Goal: Use online tool/utility: Use online tool/utility

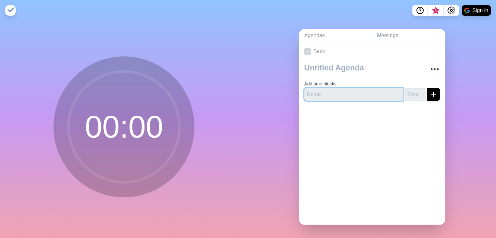
click at [347, 94] on input "text" at bounding box center [353, 94] width 99 height 13
type input "REUNION ROSSO"
click at [411, 93] on input "number" at bounding box center [415, 94] width 21 height 13
type input "45"
click at [428, 127] on div at bounding box center [372, 119] width 146 height 26
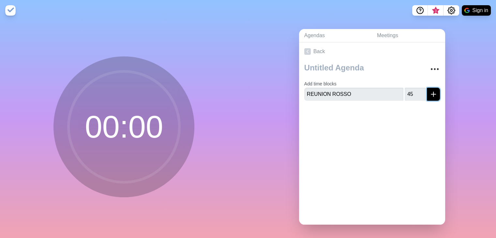
click at [429, 92] on icon "submit" at bounding box center [433, 94] width 8 height 8
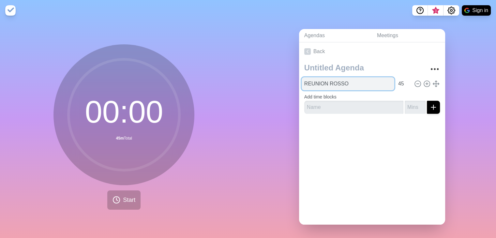
click at [337, 84] on input "REUNION ROSSO" at bounding box center [348, 83] width 93 height 13
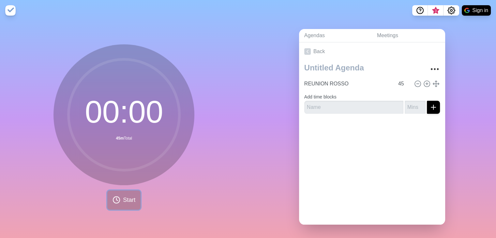
click at [124, 200] on span "Start" at bounding box center [129, 200] width 12 height 9
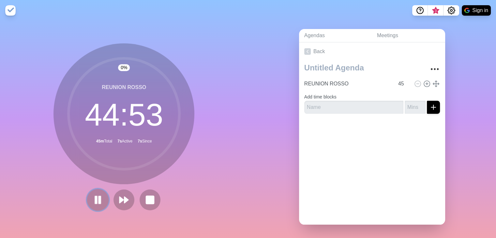
click at [99, 200] on rect at bounding box center [100, 199] width 2 height 7
click at [111, 131] on circle at bounding box center [123, 113] width 111 height 111
click at [334, 146] on div "Back REUNION ROSSO 45 Add time blocks" at bounding box center [372, 133] width 146 height 182
click at [100, 200] on icon at bounding box center [97, 199] width 11 height 11
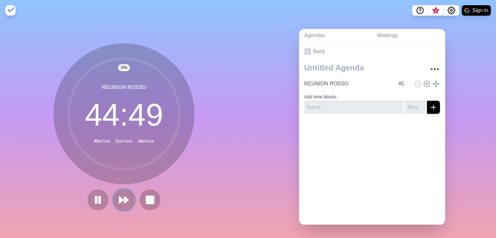
click at [119, 201] on polygon at bounding box center [121, 200] width 4 height 7
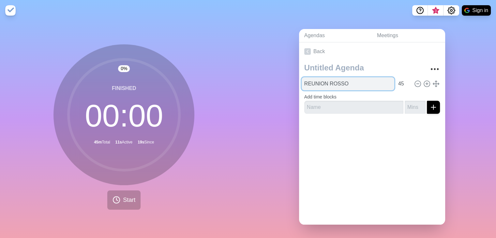
click at [339, 86] on input "REUNION ROSSO" at bounding box center [348, 83] width 93 height 13
click at [367, 84] on input "REUNION ROSSO" at bounding box center [348, 83] width 93 height 13
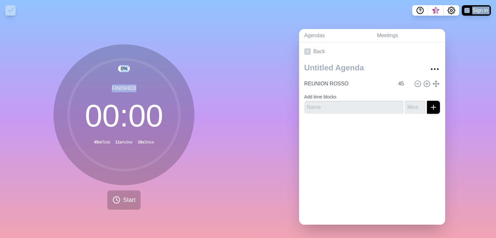
click at [26, 0] on html "3 Sign in 0 % Finished 00 : 00 45m Total 11s Active 19s Since Start Agendas Mee…" at bounding box center [248, 119] width 496 height 238
